Goal: Task Accomplishment & Management: Use online tool/utility

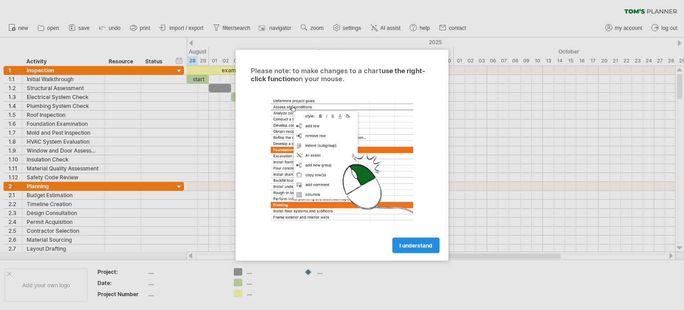
click at [416, 242] on span "I understand" at bounding box center [416, 244] width 33 height 7
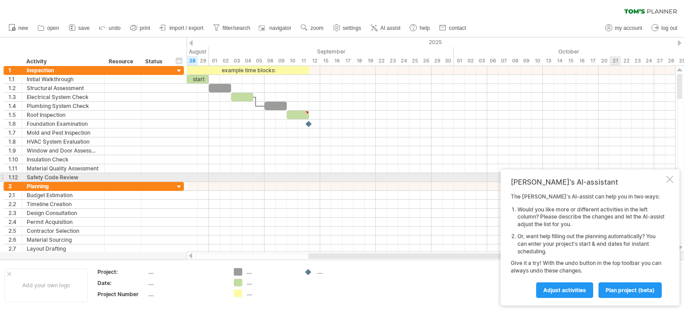
click at [670, 177] on div at bounding box center [669, 178] width 7 height 7
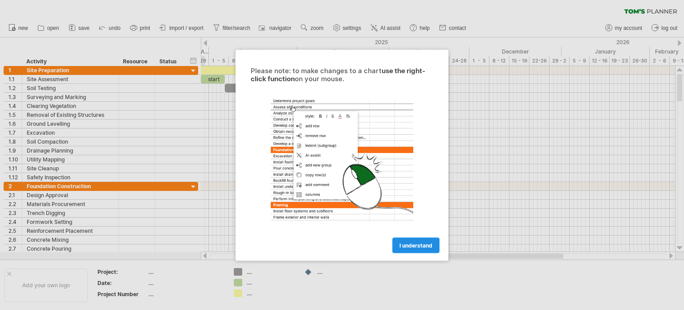
click at [409, 242] on span "I understand" at bounding box center [416, 244] width 33 height 7
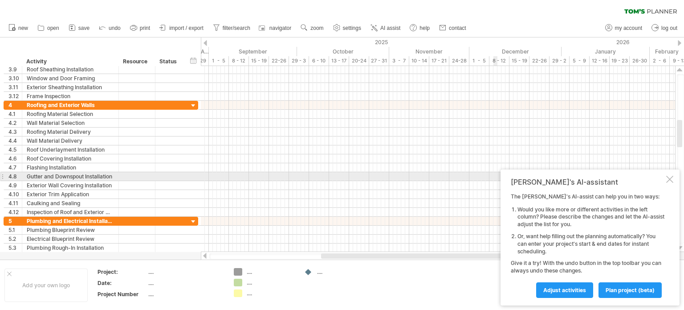
click at [671, 177] on div at bounding box center [669, 178] width 7 height 7
